Goal: Download file/media

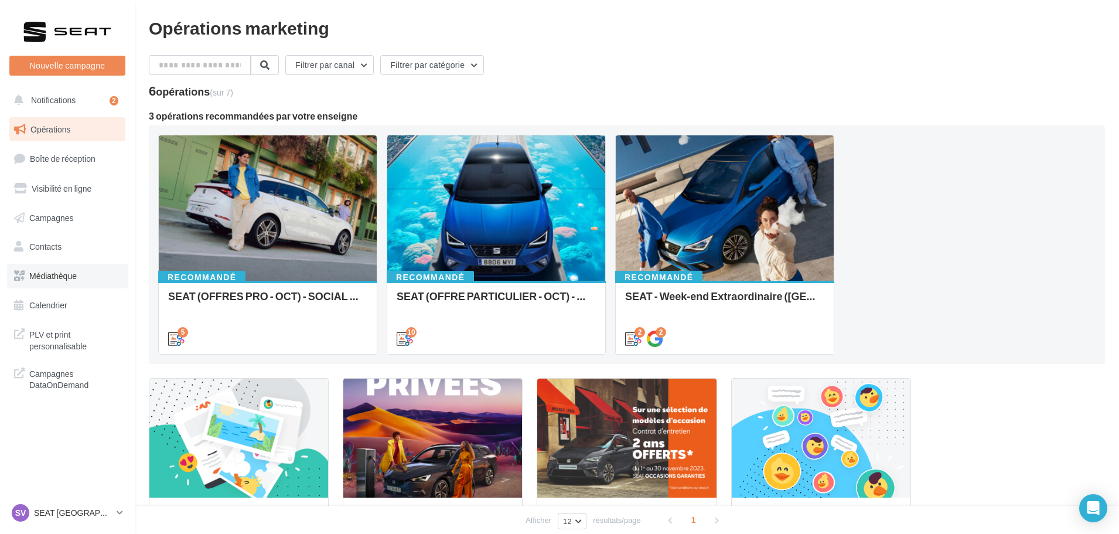
click at [67, 282] on link "Médiathèque" at bounding box center [67, 276] width 121 height 25
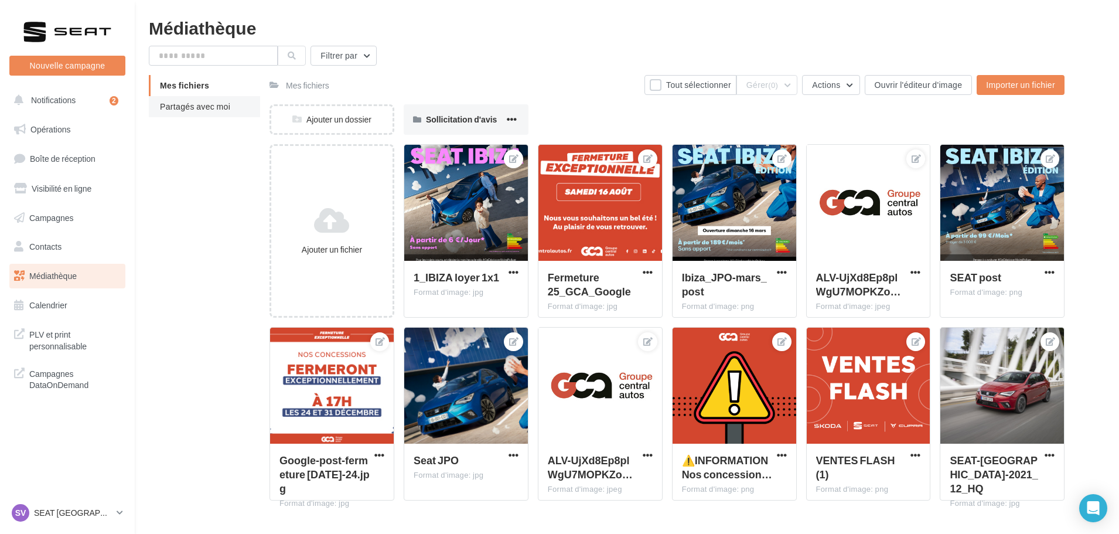
click at [207, 111] on li "Partagés avec moi" at bounding box center [204, 106] width 111 height 21
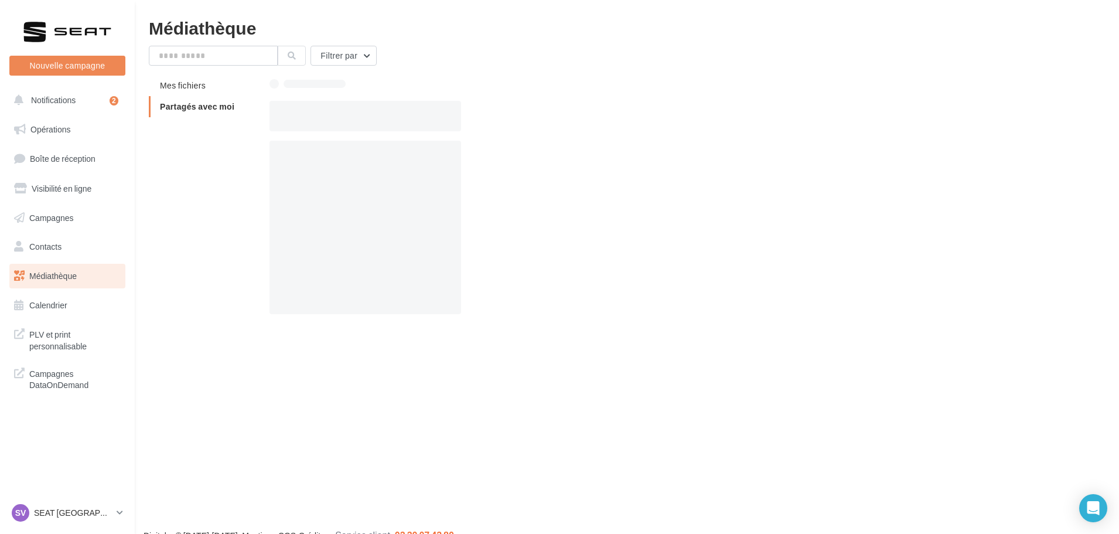
click at [212, 108] on span "Partagés avec moi" at bounding box center [197, 106] width 74 height 10
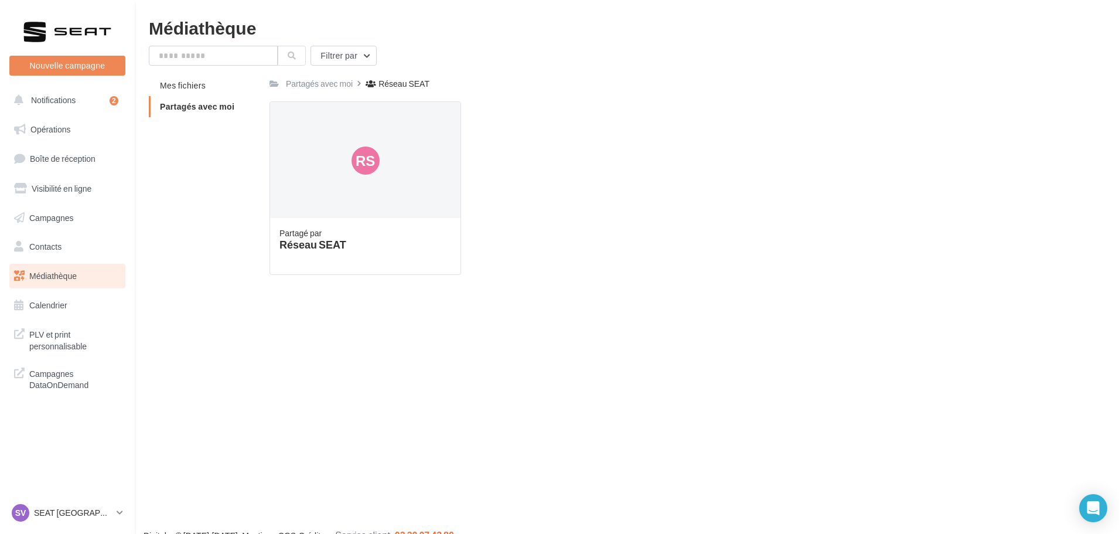
click at [206, 107] on span "Partagés avec moi" at bounding box center [197, 106] width 74 height 10
click at [213, 87] on li "Mes fichiers" at bounding box center [204, 85] width 111 height 21
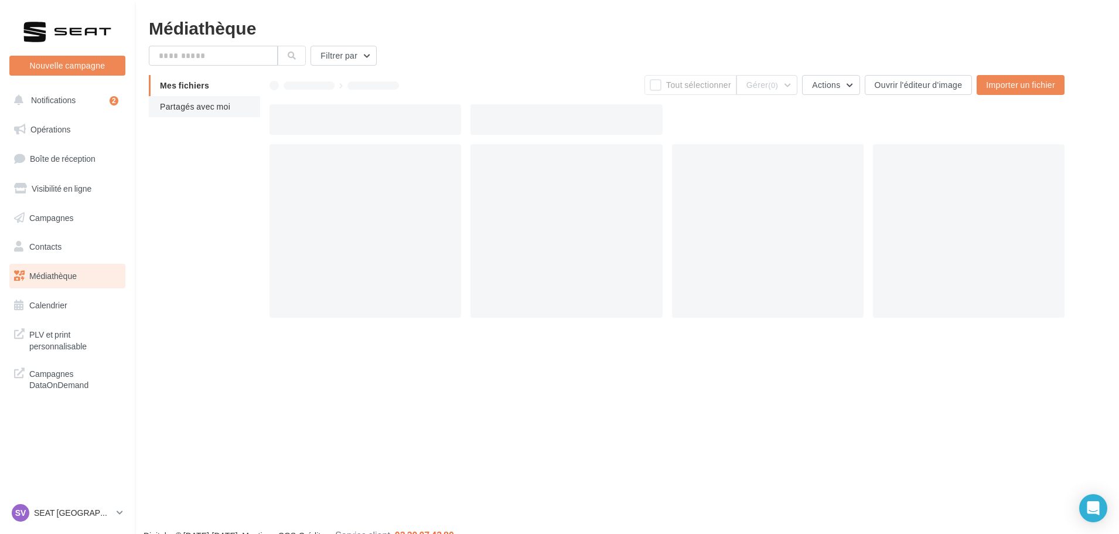
click at [211, 110] on span "Partagés avec moi" at bounding box center [195, 106] width 70 height 10
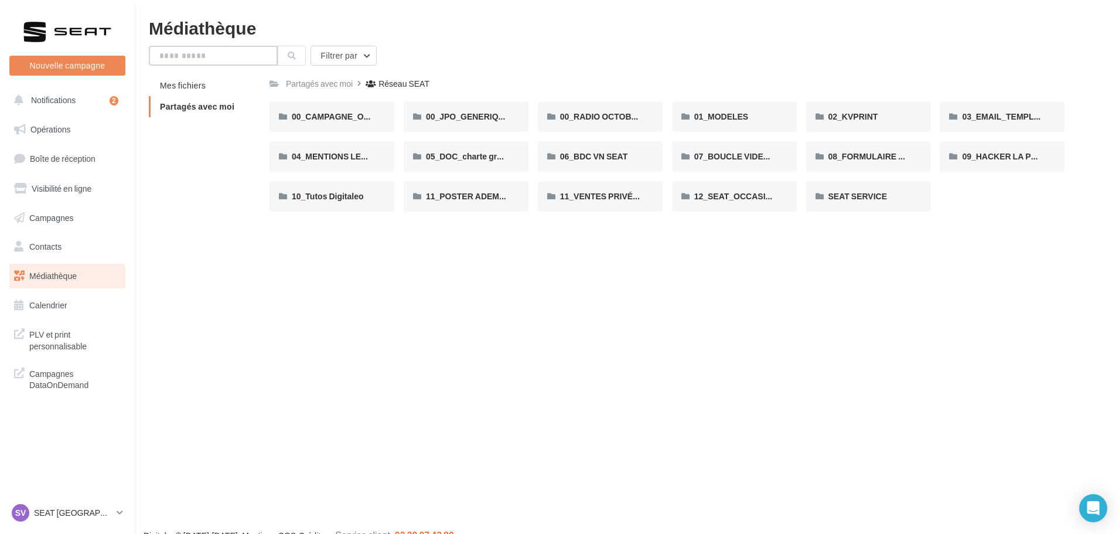
click at [204, 52] on input "text" at bounding box center [213, 56] width 129 height 20
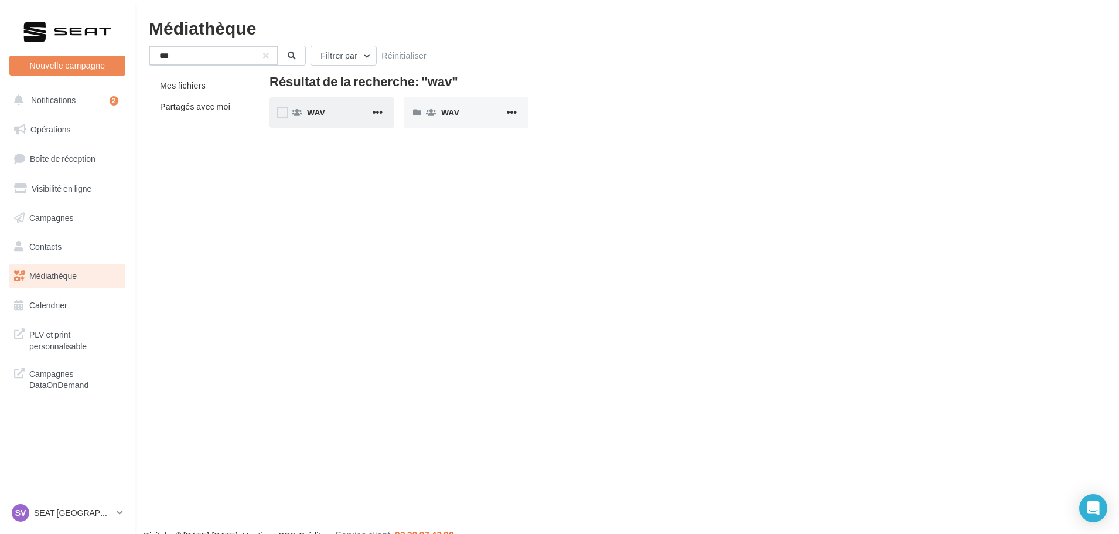
type input "***"
click at [351, 103] on div "WAV" at bounding box center [332, 112] width 125 height 30
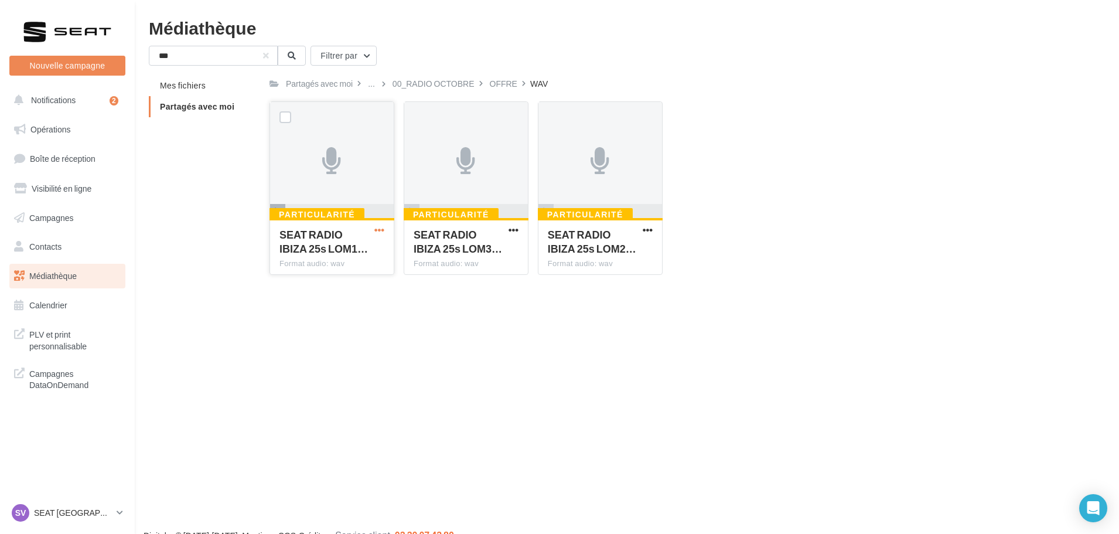
click at [384, 229] on span "button" at bounding box center [379, 230] width 10 height 10
click at [311, 256] on button "Télécharger" at bounding box center [328, 253] width 117 height 30
click at [101, 511] on p "SEAT [GEOGRAPHIC_DATA]" at bounding box center [73, 513] width 78 height 12
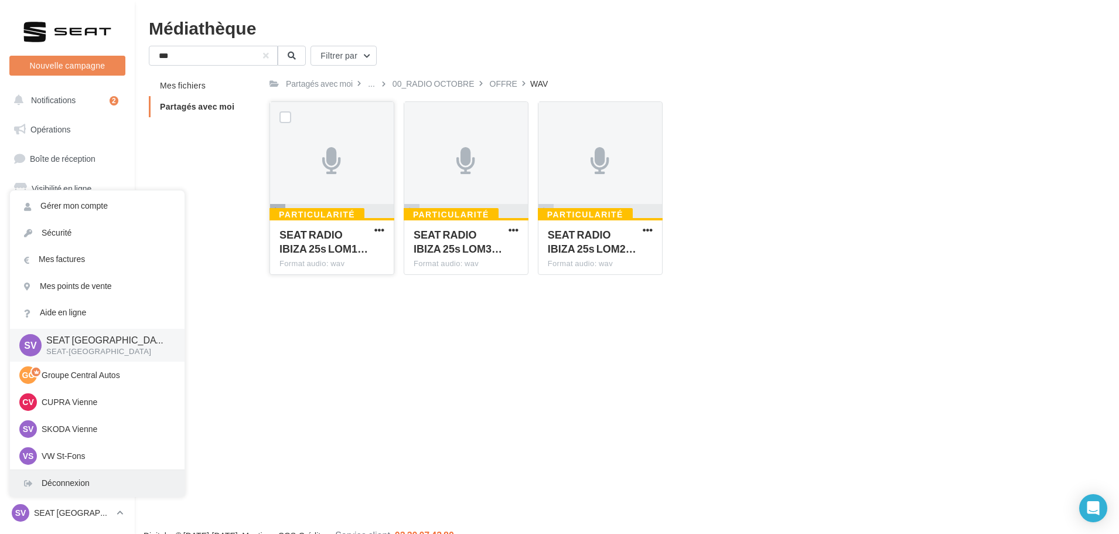
click at [96, 479] on div "Déconnexion" at bounding box center [97, 483] width 175 height 26
